Goal: Task Accomplishment & Management: Manage account settings

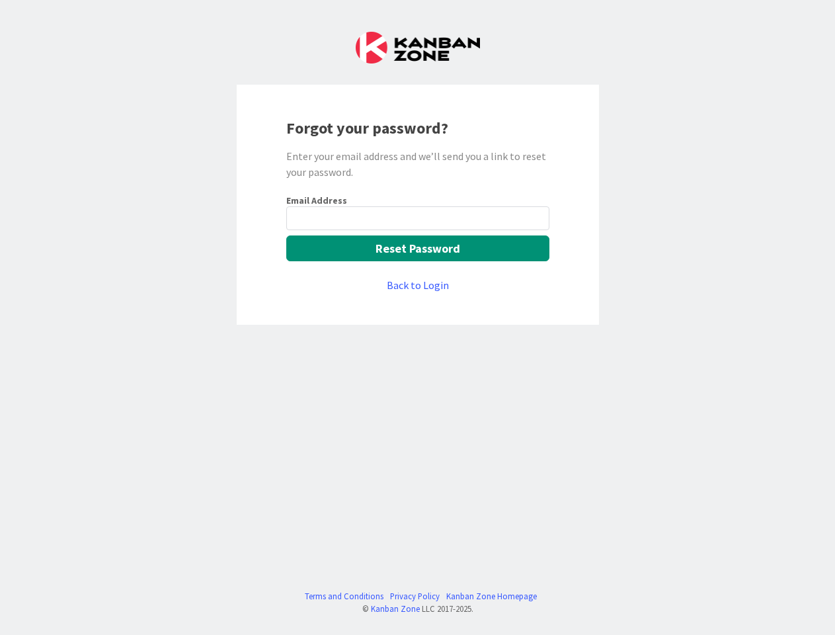
click at [417, 317] on div "Forgot your password? Enter your email address and we’ll send you a link to res…" at bounding box center [418, 205] width 362 height 240
click at [418, 248] on button "Reset Password" at bounding box center [417, 248] width 263 height 26
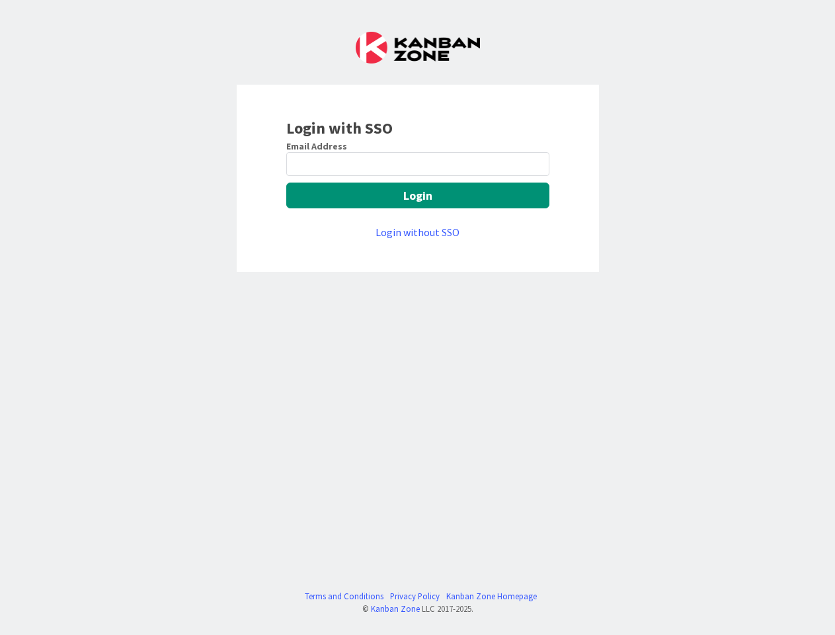
click at [417, 317] on div "Login with SSO Email Address Login Login without SSO Terms and Conditions Priva…" at bounding box center [417, 317] width 835 height 635
click at [418, 195] on button "Login" at bounding box center [417, 196] width 263 height 26
